Goal: Book appointment/travel/reservation

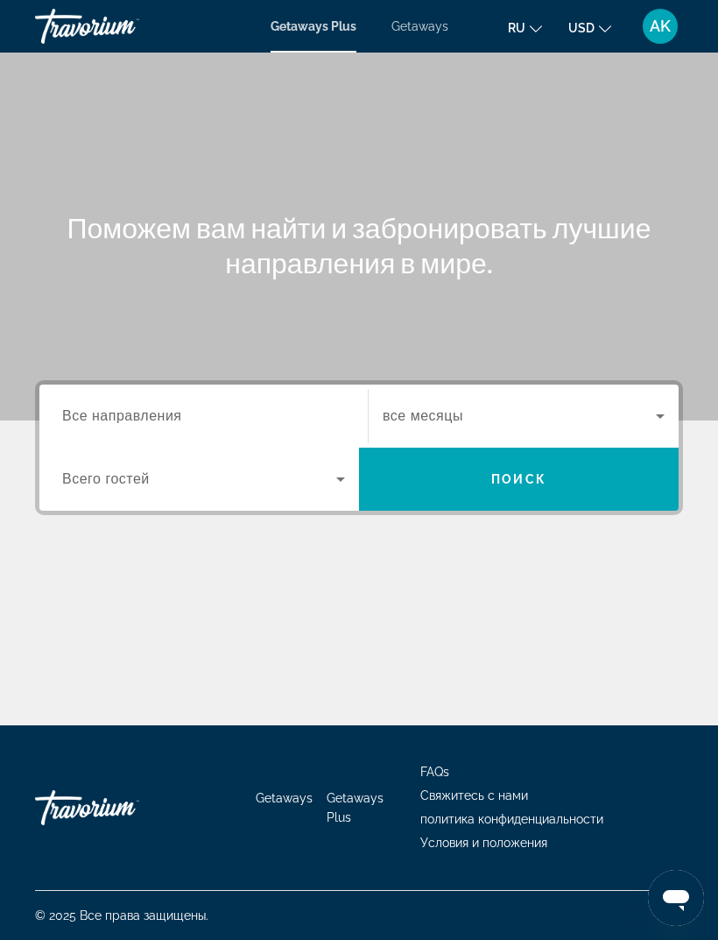
click at [172, 419] on span "Все направления" at bounding box center [122, 415] width 120 height 15
click at [172, 419] on input "Destination Все направления" at bounding box center [203, 417] width 283 height 21
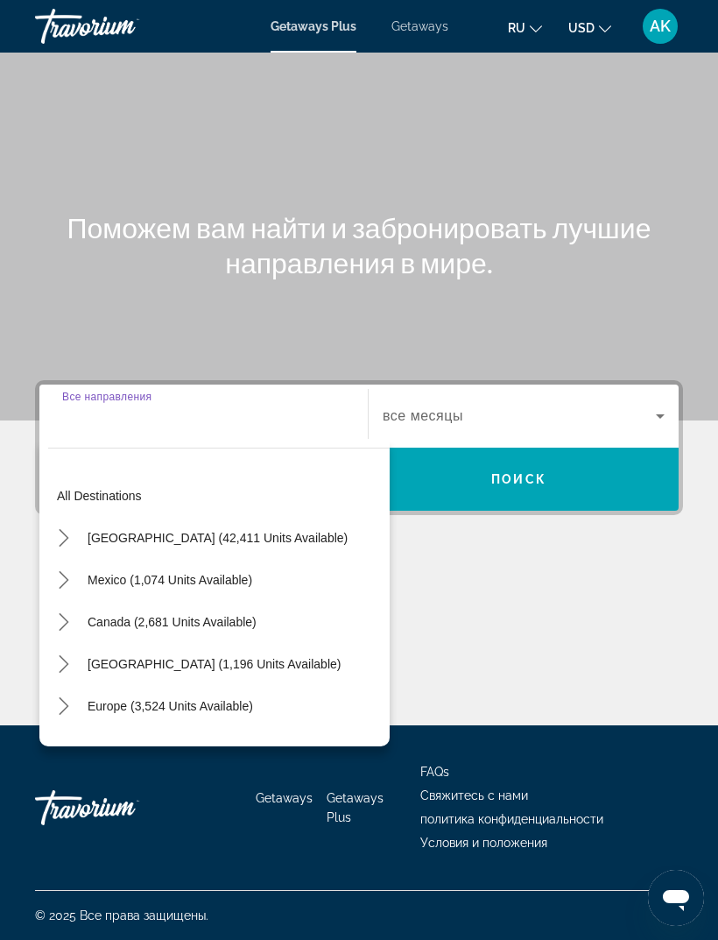
scroll to position [56, 0]
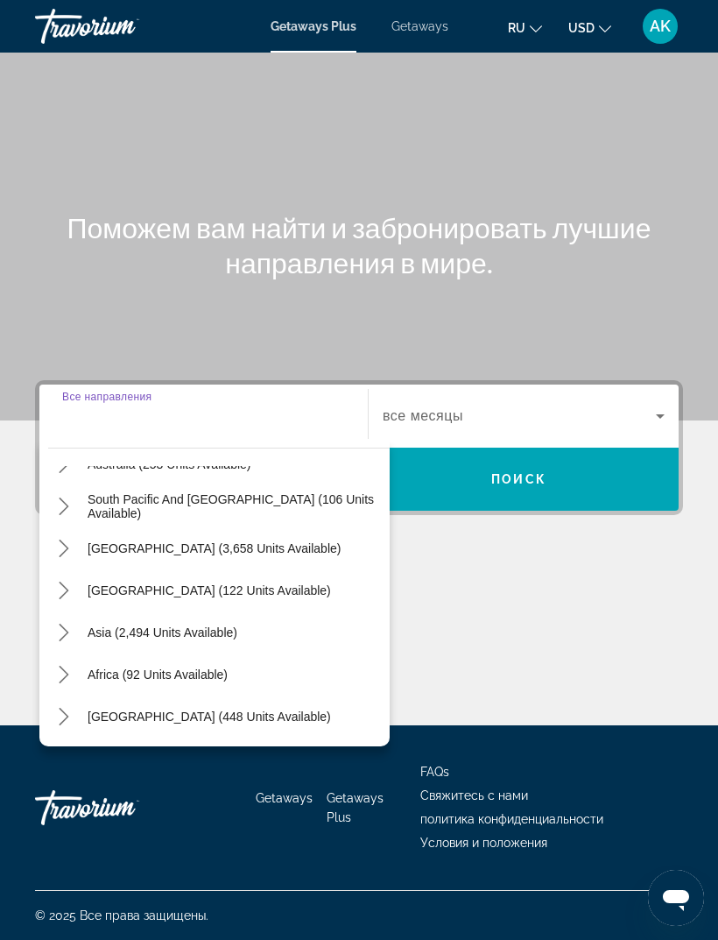
click at [63, 708] on icon "Toggle Middle East (448 units available) submenu" at bounding box center [64, 717] width 18 height 18
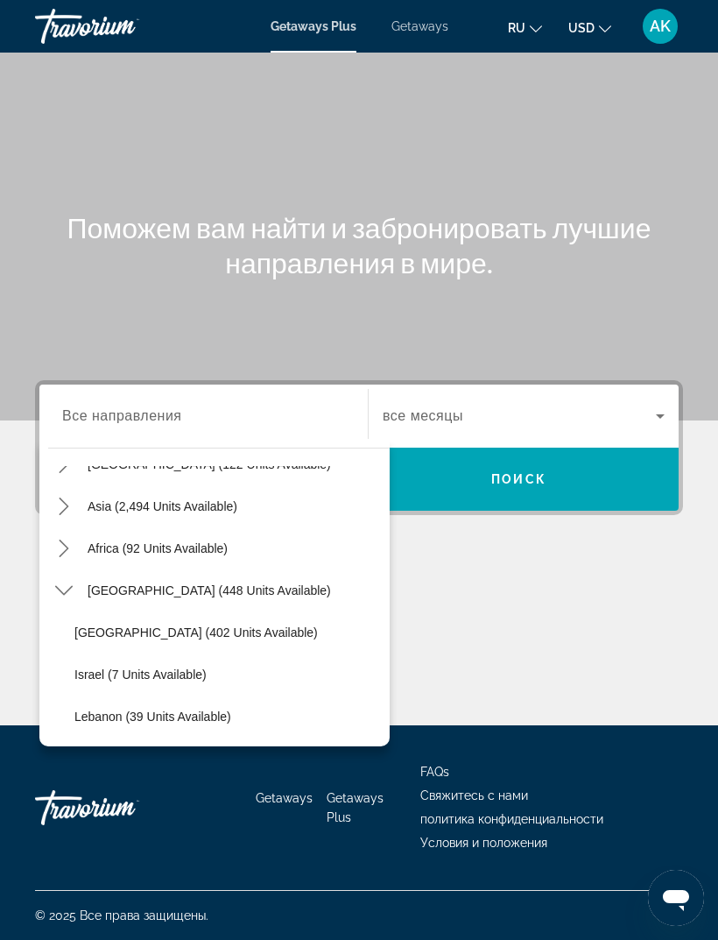
scroll to position [410, 0]
click at [59, 582] on icon "Toggle Middle East (448 units available) submenu" at bounding box center [64, 591] width 18 height 18
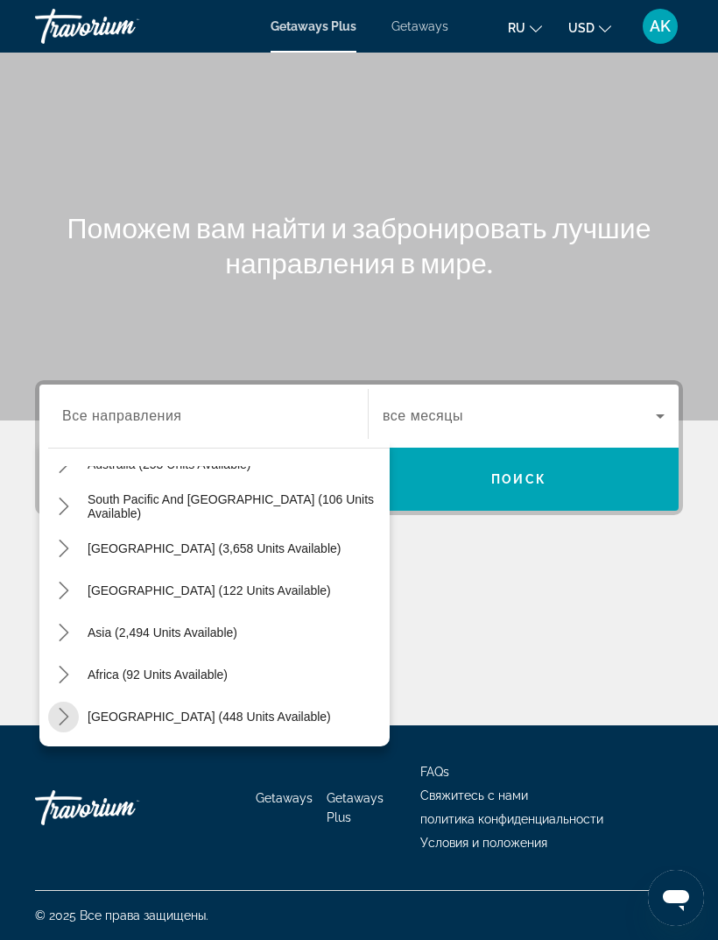
scroll to position [284, 0]
click at [421, 19] on span "Getaways" at bounding box center [420, 26] width 57 height 14
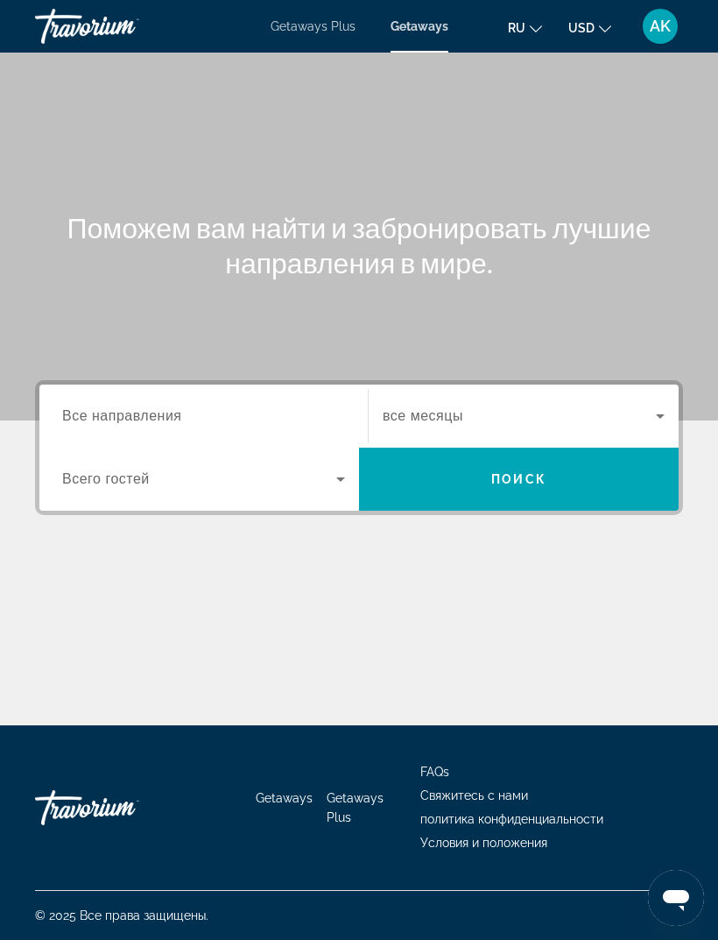
click at [79, 416] on span "Все направления" at bounding box center [122, 415] width 120 height 15
click at [79, 416] on input "Destination Все направления" at bounding box center [203, 417] width 283 height 21
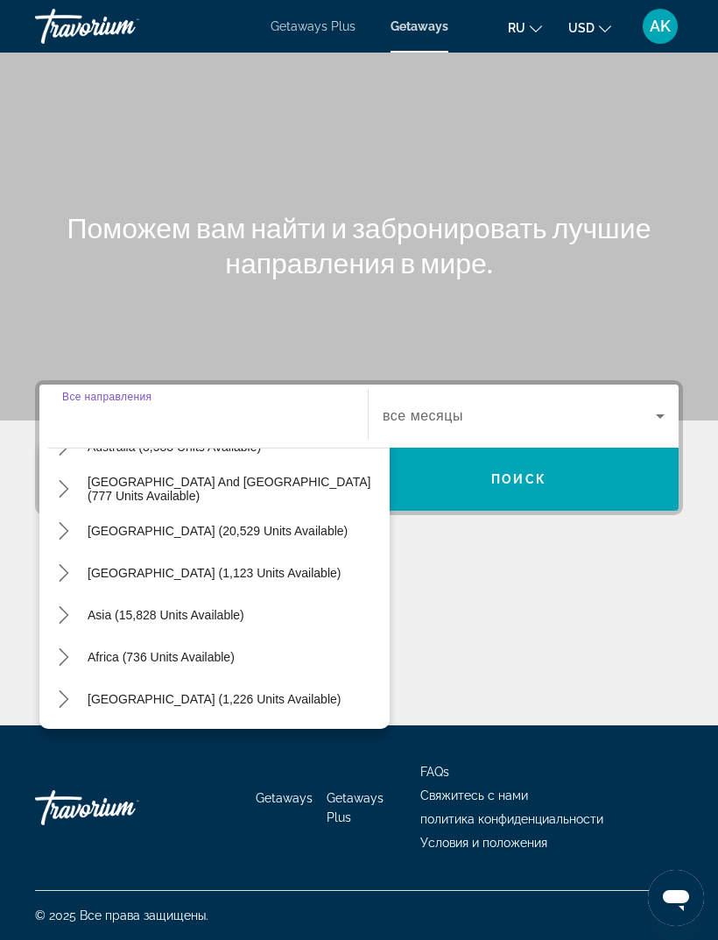
scroll to position [284, 0]
click at [69, 690] on icon "Toggle Middle East (1,226 units available) submenu" at bounding box center [64, 699] width 18 height 18
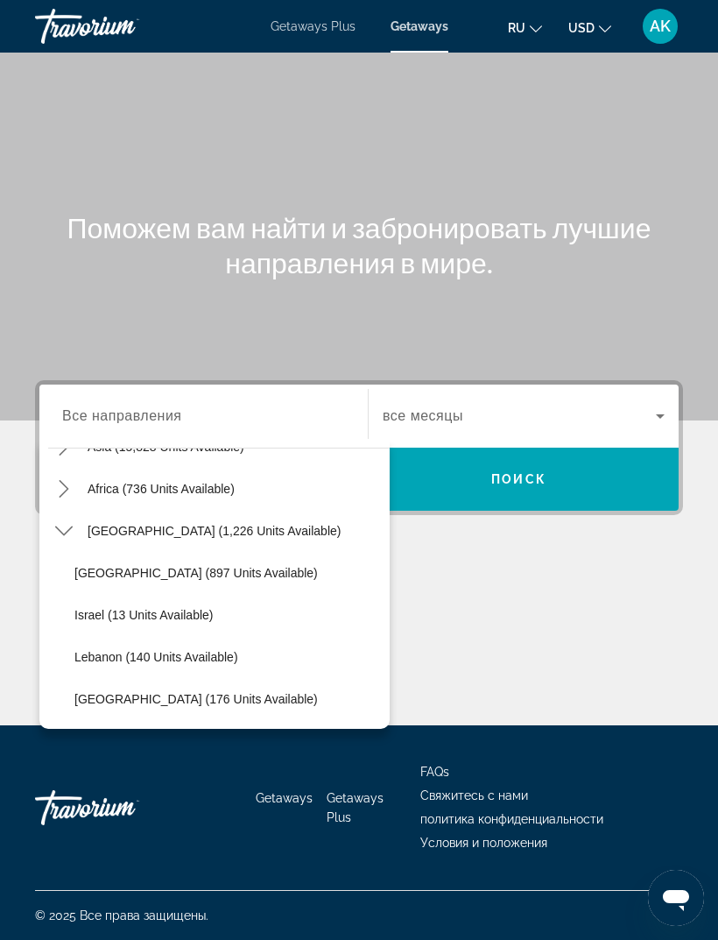
scroll to position [452, 0]
click at [97, 678] on span "Select destination: United Arab Emirates (176 units available)" at bounding box center [228, 699] width 324 height 42
type input "**********"
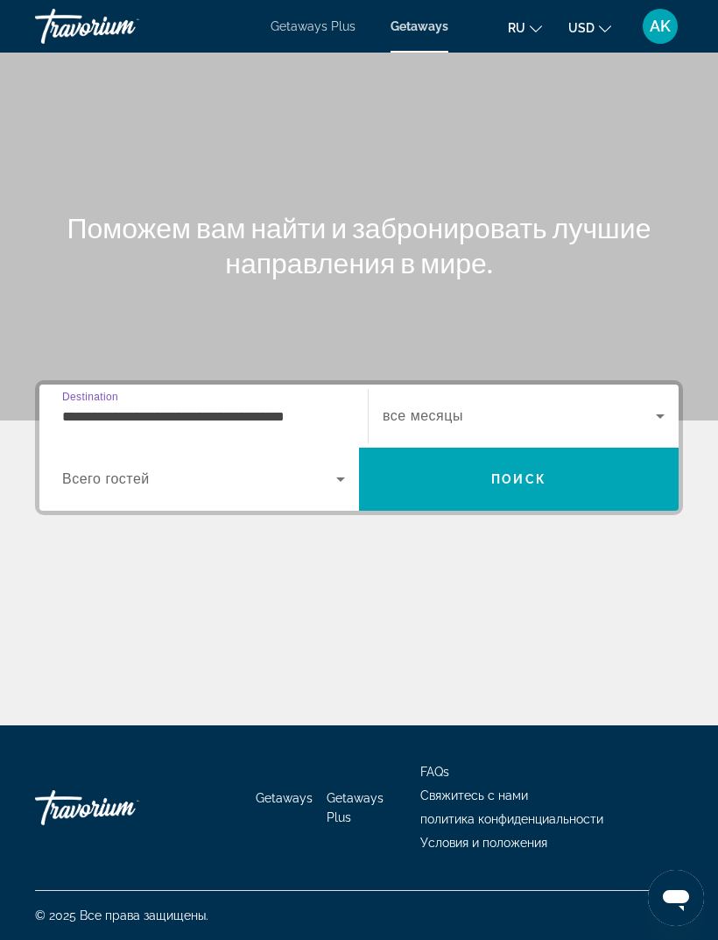
click at [605, 458] on span "Search" at bounding box center [519, 479] width 320 height 42
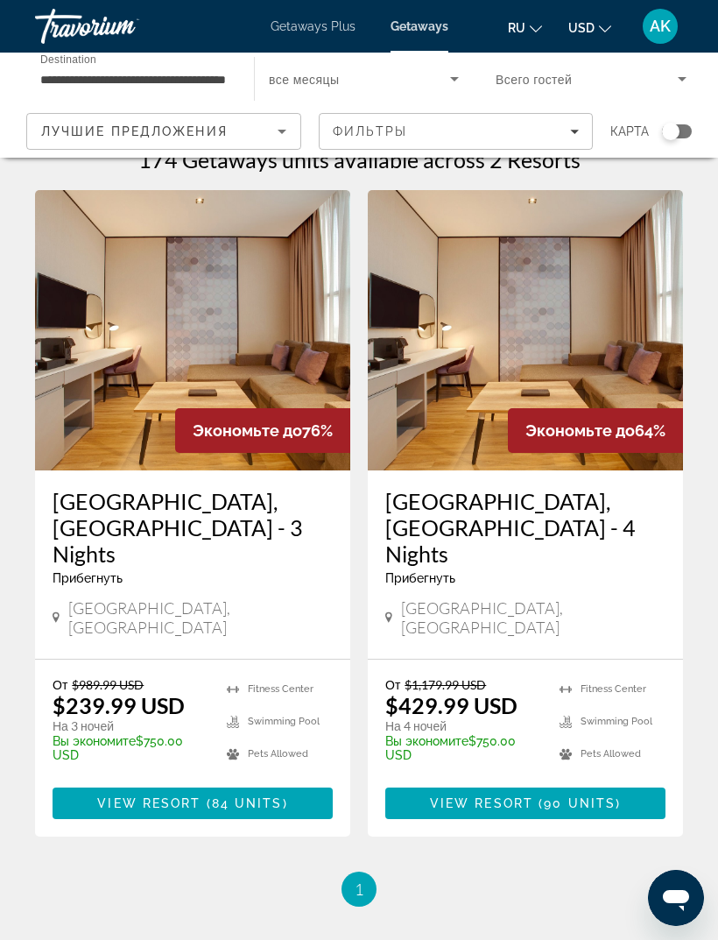
scroll to position [33, 0]
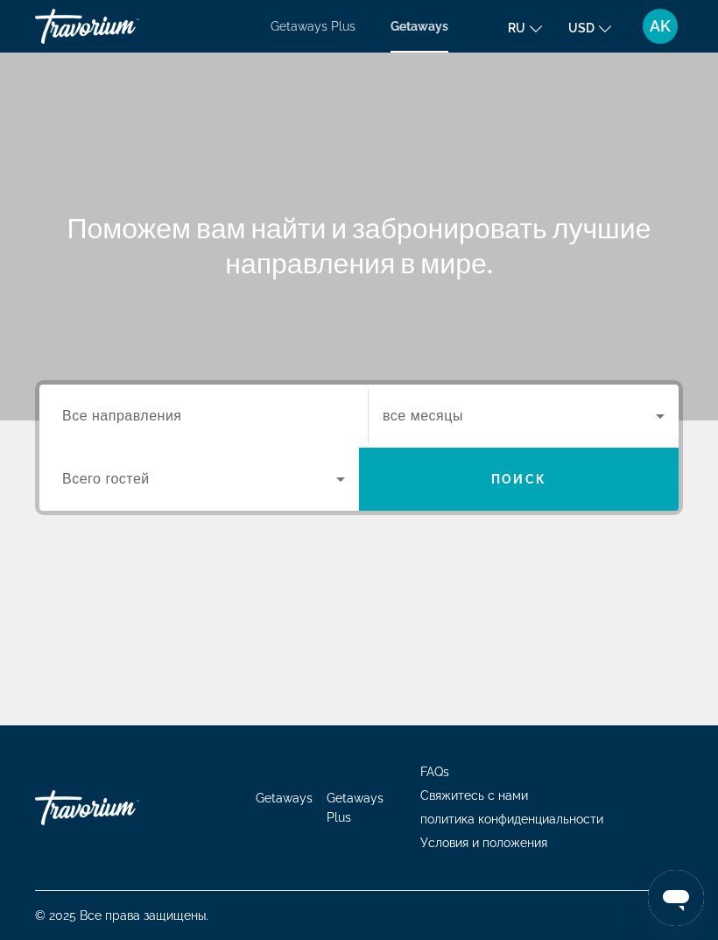
click at [165, 939] on html "Перейти к основному содержанию Getaways Plus Getaways ru English Español França…" at bounding box center [359, 470] width 718 height 940
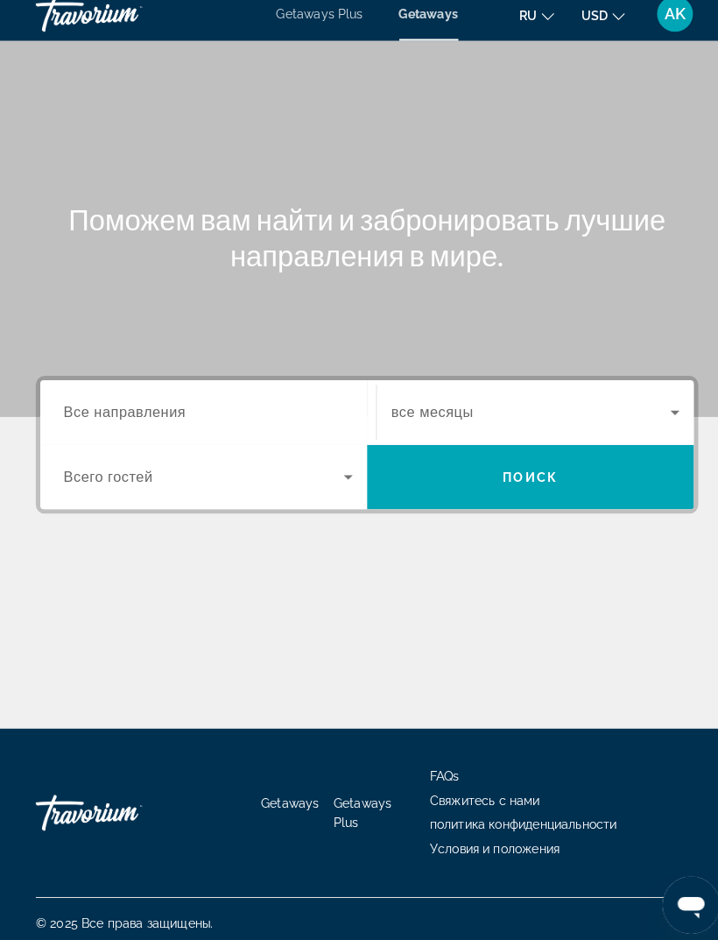
click at [0, 893] on html "Перейти к основному содержанию Getaways Plus Getaways ru English Español França…" at bounding box center [359, 470] width 718 height 940
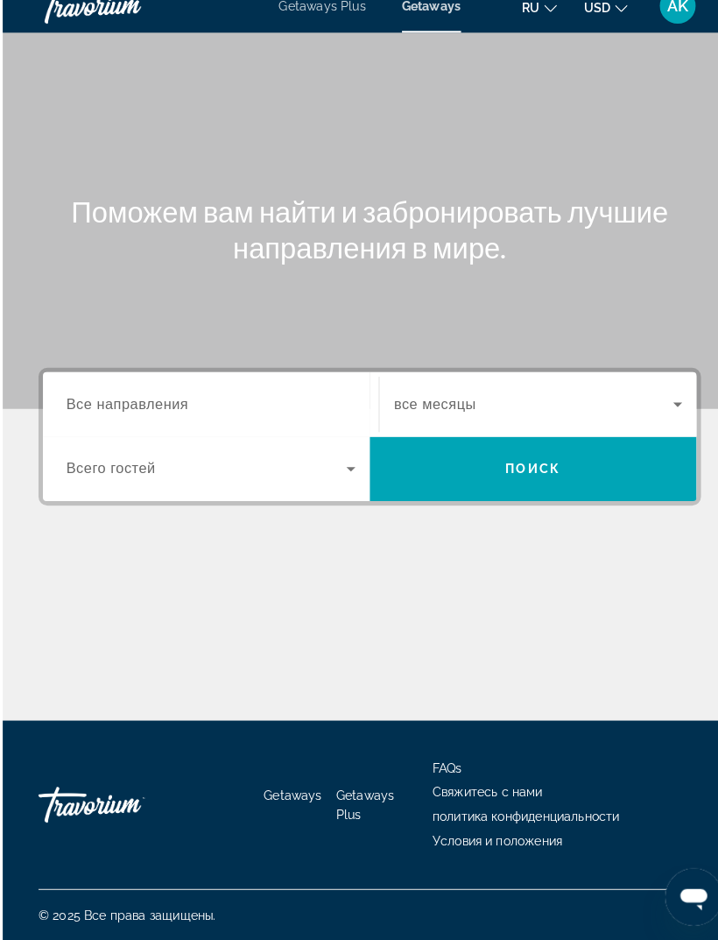
scroll to position [0, 0]
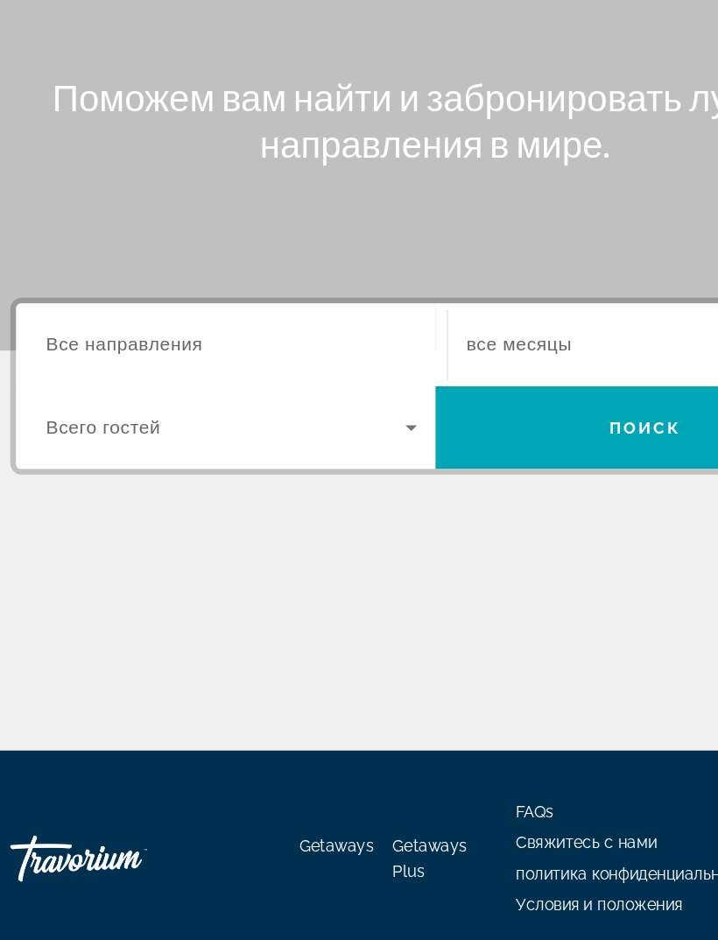
click at [110, 755] on div "Getaways Getaways Plus FAQs Свяжитесь с нами политика конфиденциальности Услови…" at bounding box center [359, 807] width 648 height 165
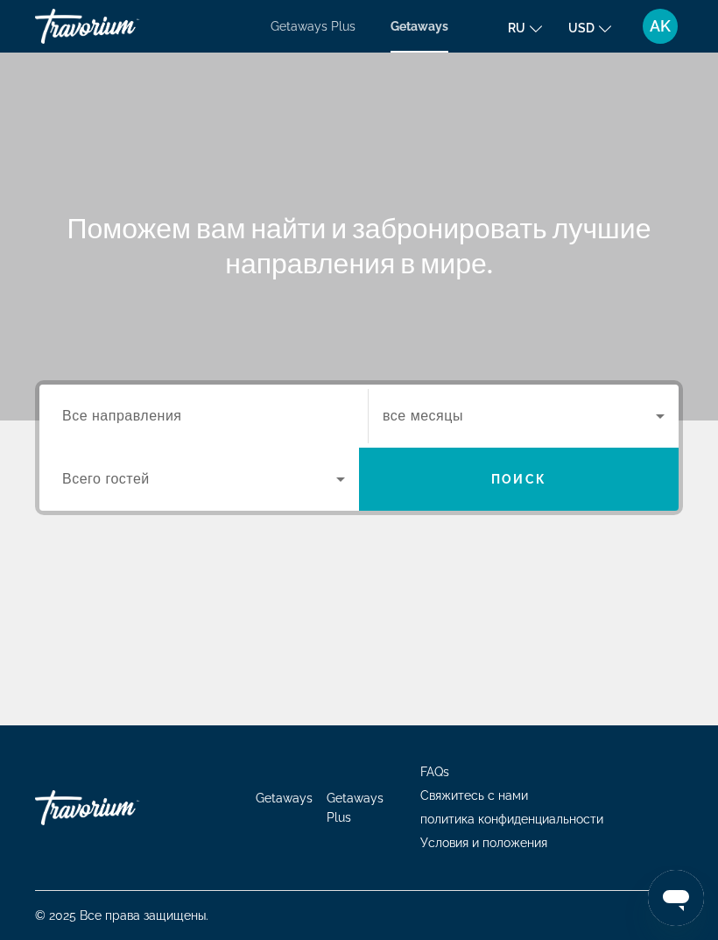
click at [166, 820] on div "Getaways Getaways Plus FAQs Свяжитесь с нами политика конфиденциальности Услови…" at bounding box center [359, 807] width 648 height 165
click at [314, 25] on span "Getaways Plus" at bounding box center [313, 26] width 85 height 14
click at [120, 423] on span "Все направления" at bounding box center [122, 415] width 120 height 15
click at [120, 423] on input "Destination Все направления" at bounding box center [203, 417] width 283 height 21
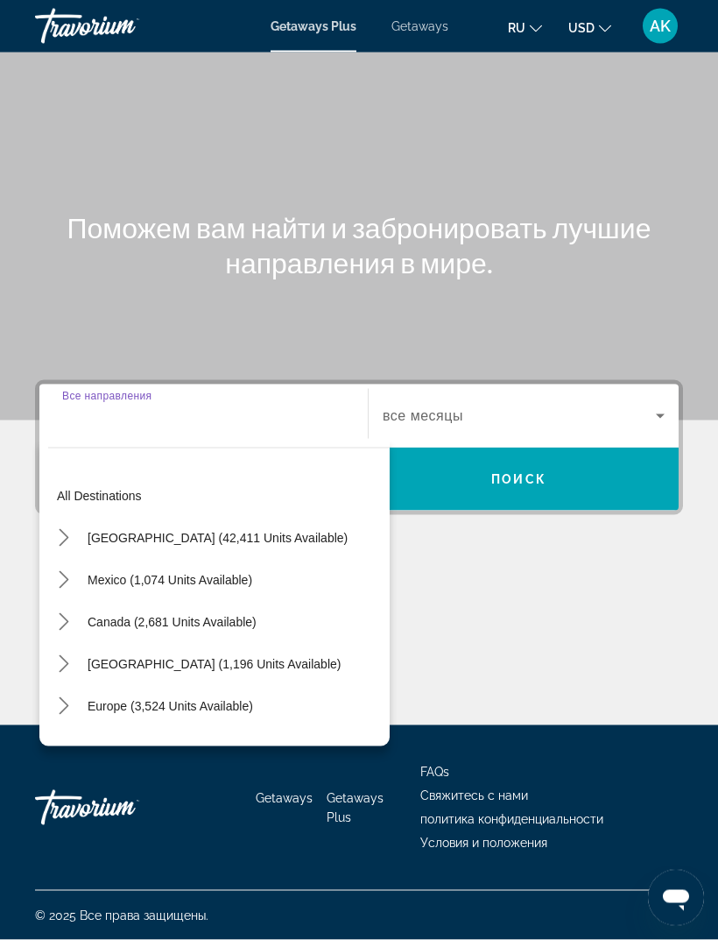
scroll to position [56, 0]
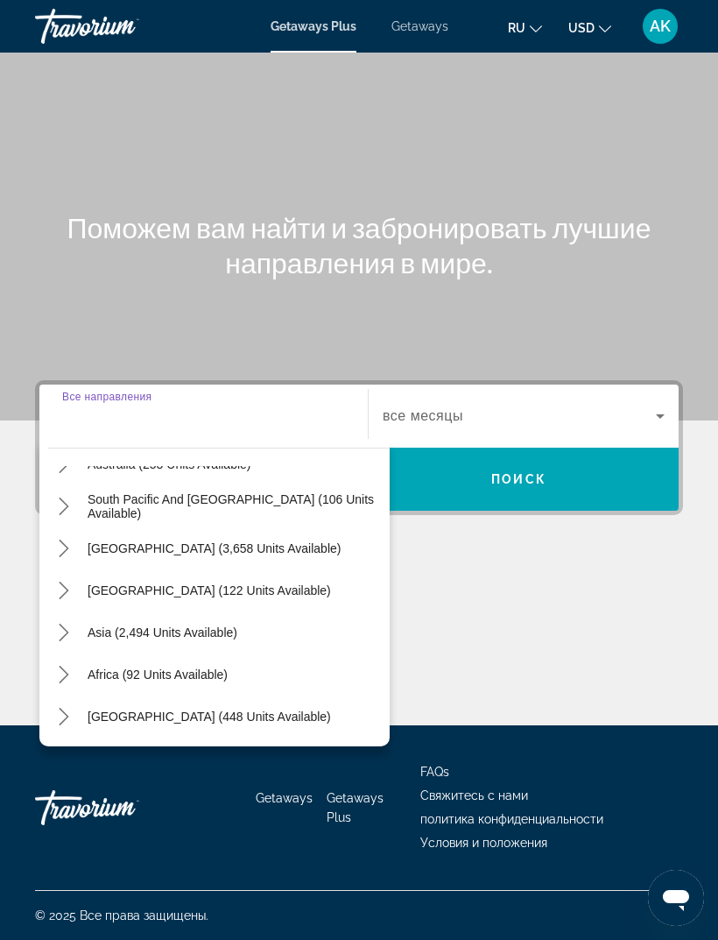
click at [65, 708] on icon "Toggle Middle East (448 units available) submenu" at bounding box center [64, 717] width 10 height 18
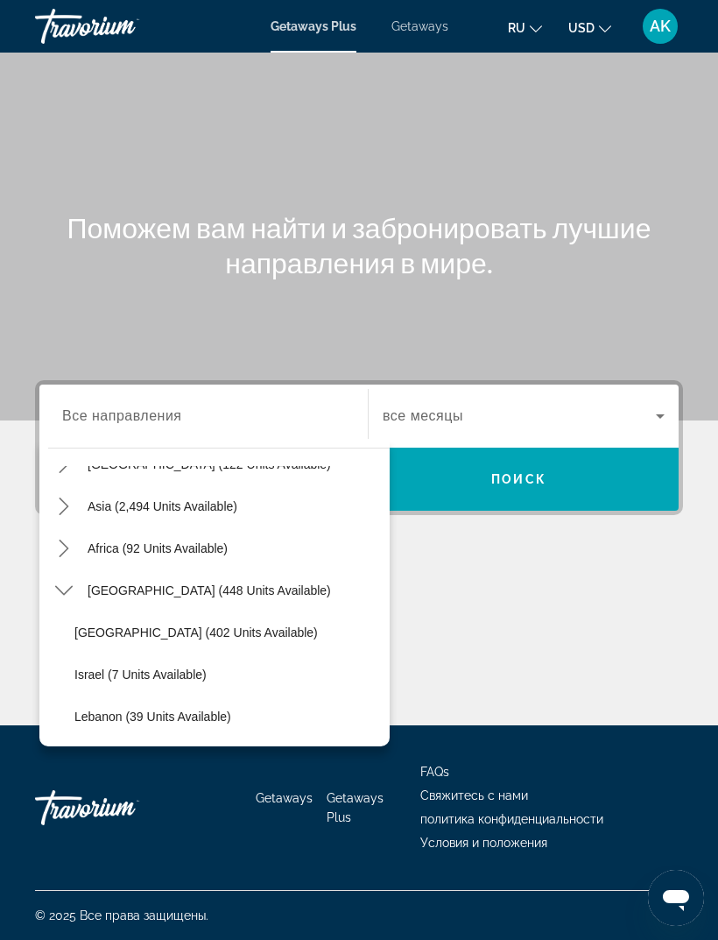
scroll to position [410, 0]
click at [432, 25] on span "Getaways" at bounding box center [420, 26] width 57 height 14
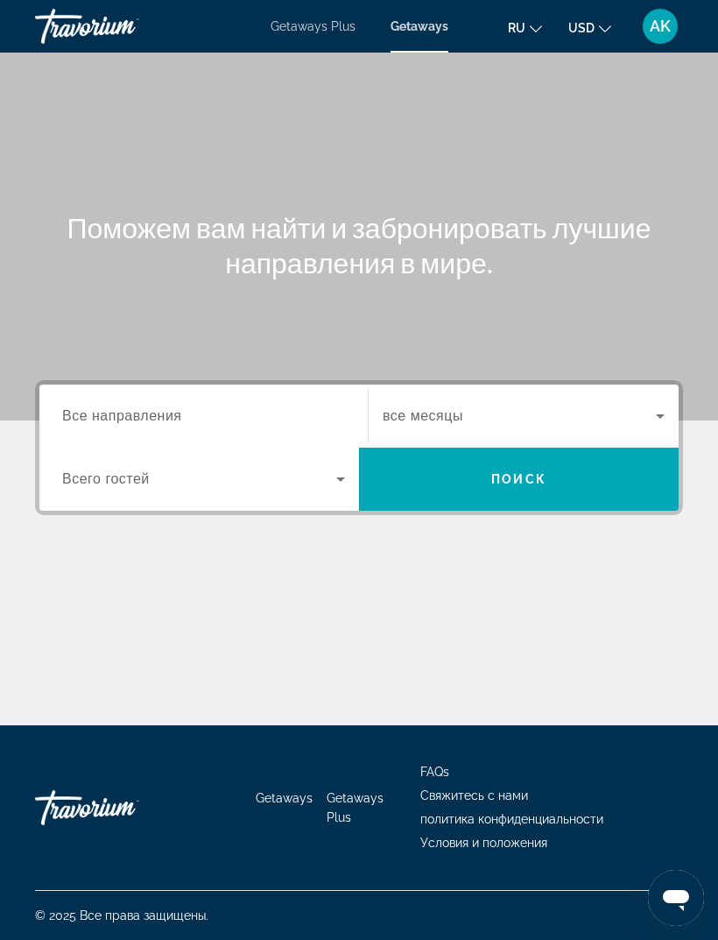
click at [66, 423] on span "Все направления" at bounding box center [122, 415] width 120 height 15
click at [66, 423] on input "Destination Все направления" at bounding box center [203, 417] width 283 height 21
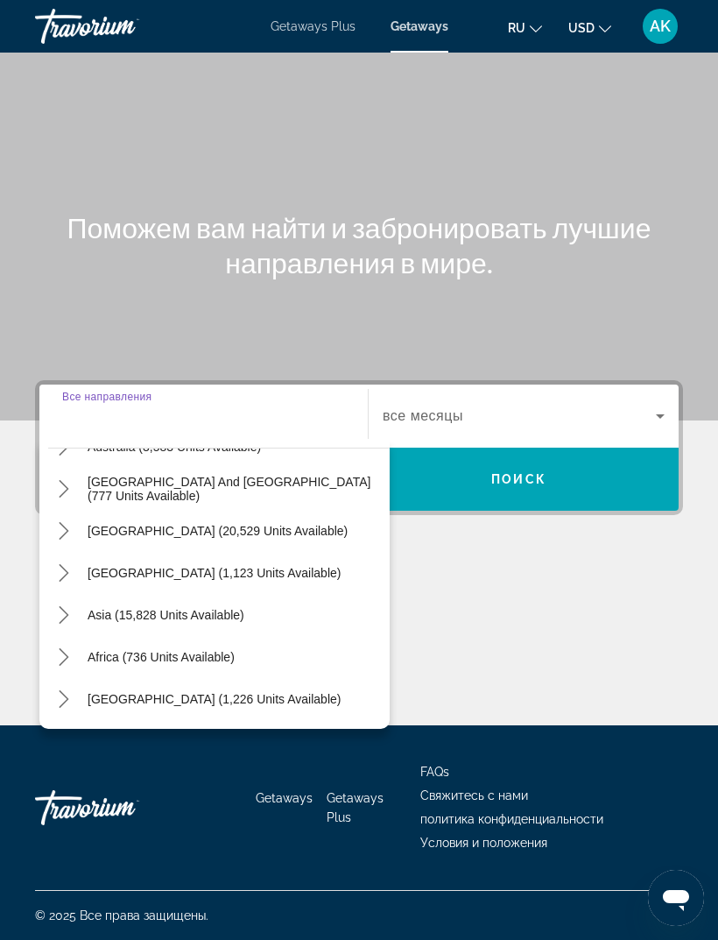
scroll to position [284, 0]
click at [68, 690] on icon "Toggle Middle East (1,226 units available) submenu" at bounding box center [64, 699] width 10 height 18
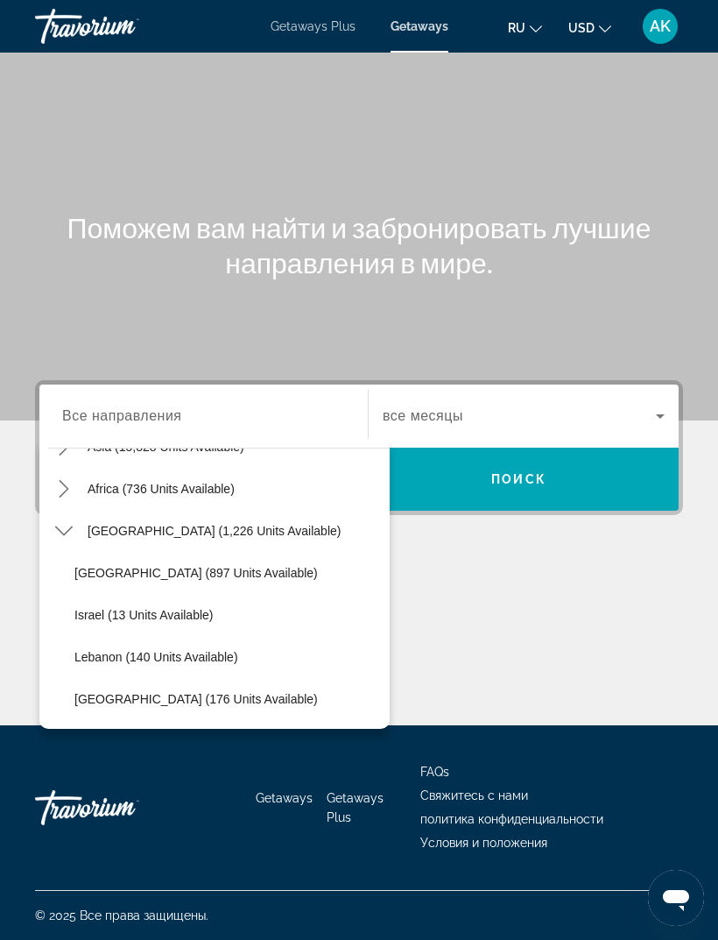
scroll to position [452, 0]
click at [139, 692] on span "[GEOGRAPHIC_DATA] (176 units available)" at bounding box center [196, 699] width 244 height 14
type input "**********"
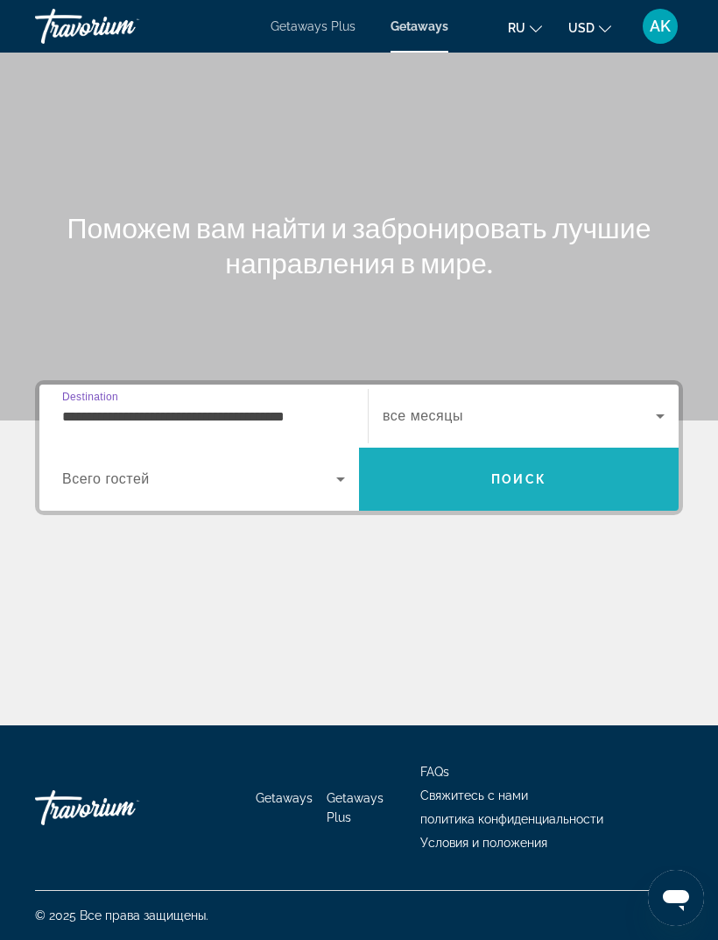
click at [531, 448] on span "Search" at bounding box center [519, 479] width 320 height 63
